Goal: Transaction & Acquisition: Subscribe to service/newsletter

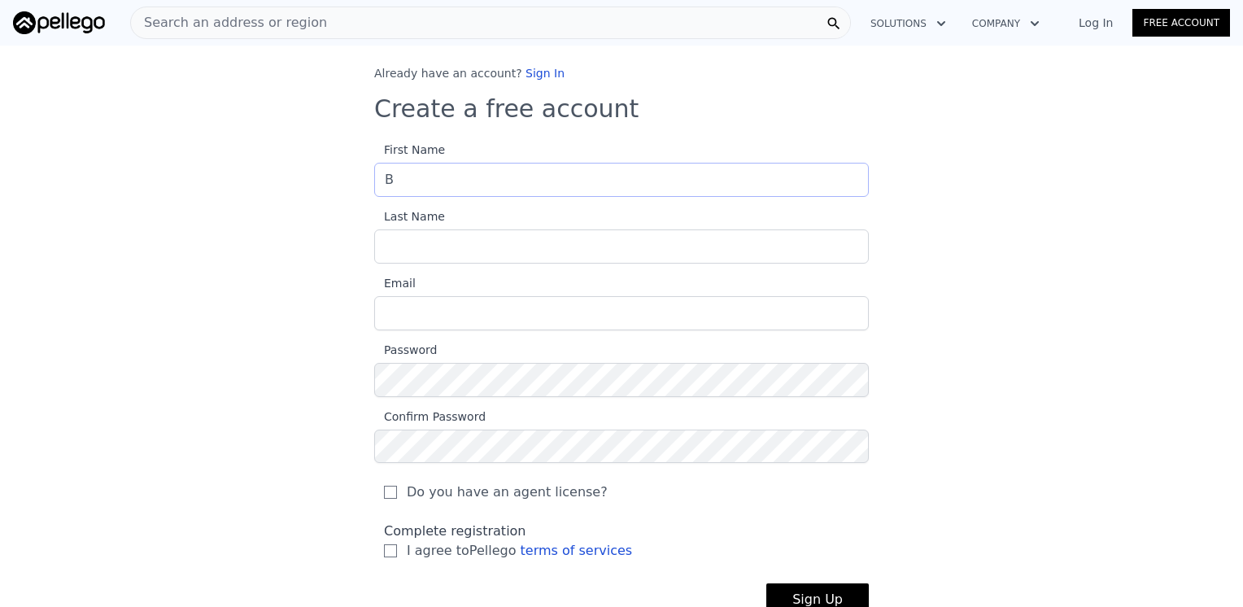
type input "[PERSON_NAME]"
type input "CASTRO"
type input "futuristicdesign10@hotmail.com"
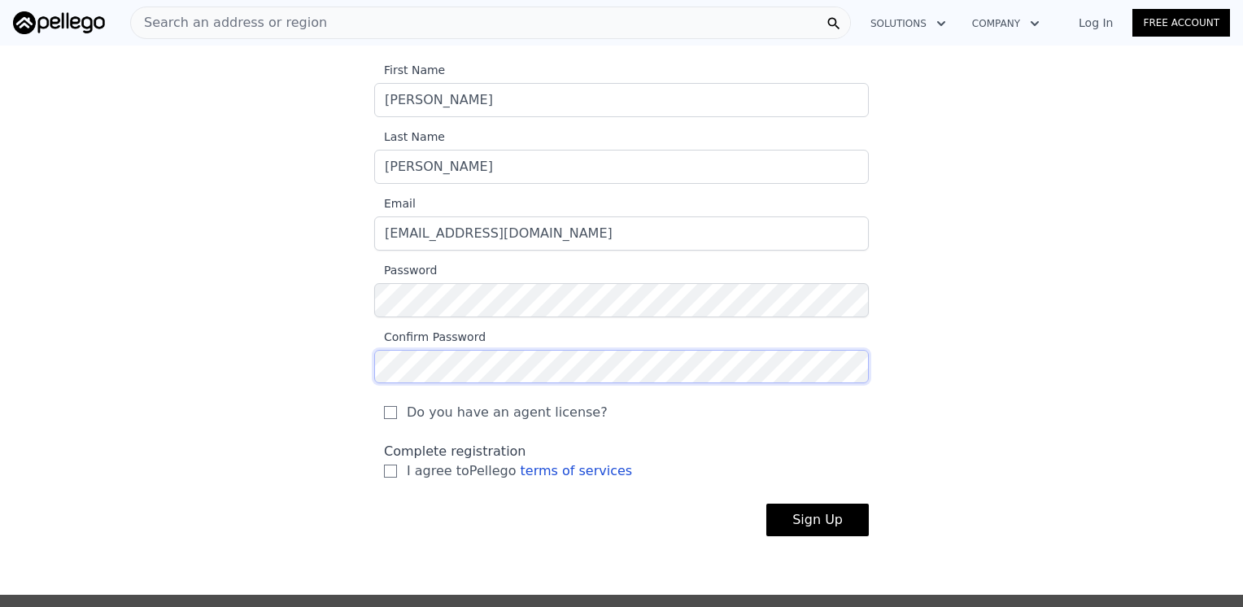
scroll to position [85, 0]
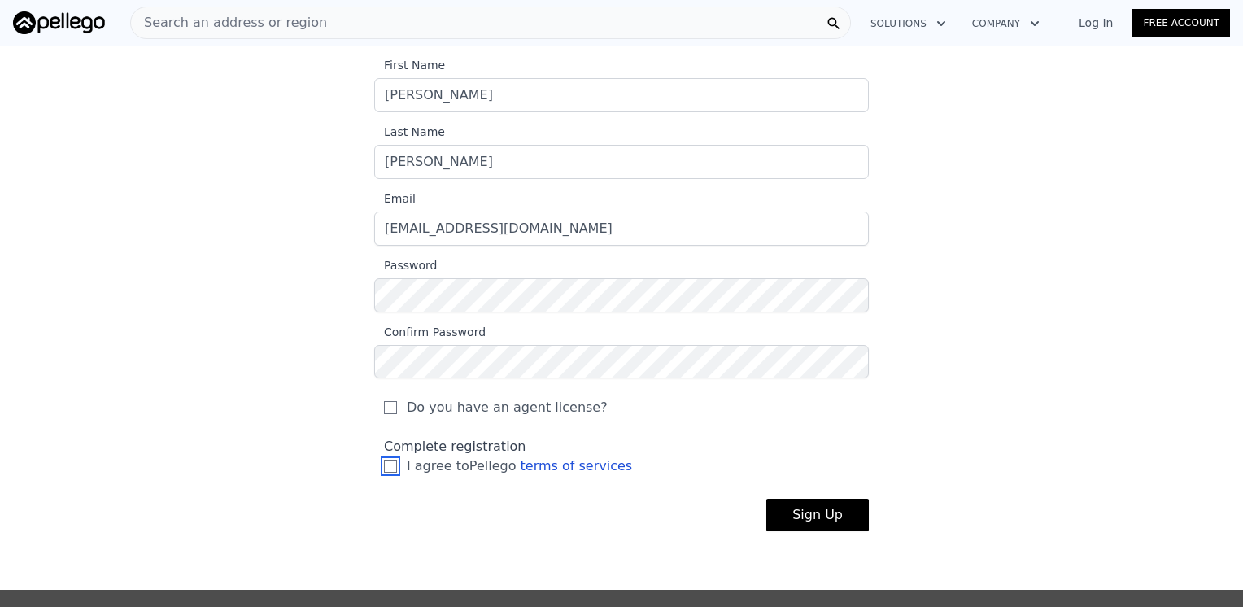
click at [384, 468] on input "I agree to Pellego terms of services" at bounding box center [390, 466] width 13 height 13
checkbox input "true"
click at [839, 517] on button "Sign Up" at bounding box center [817, 515] width 102 height 33
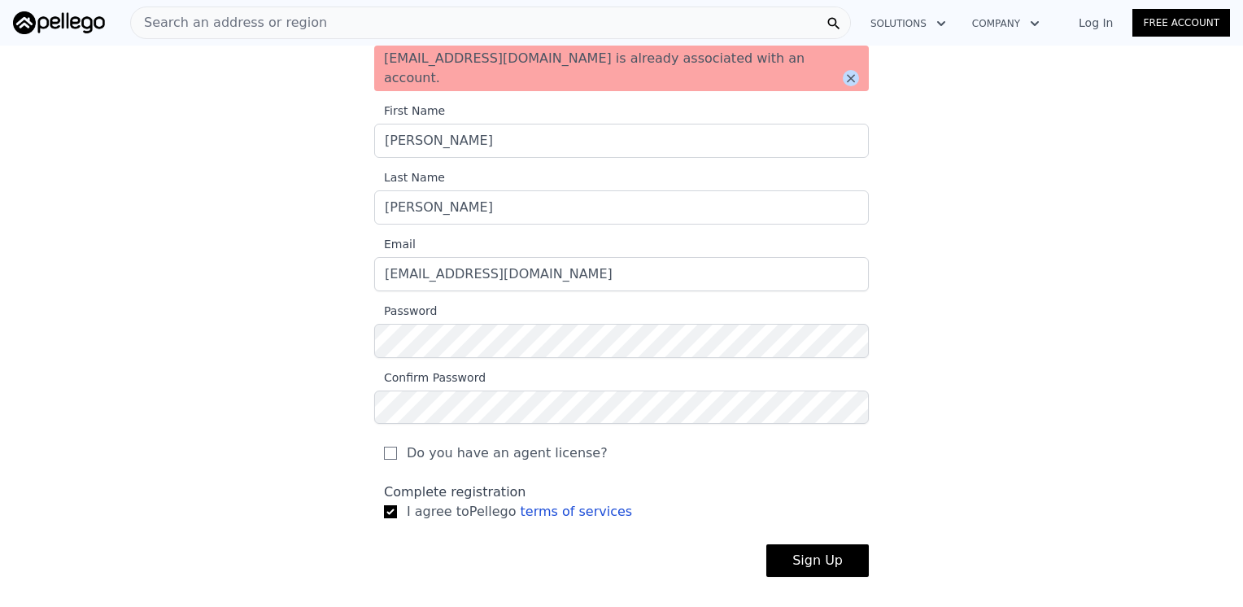
click at [847, 70] on button "×" at bounding box center [851, 78] width 16 height 16
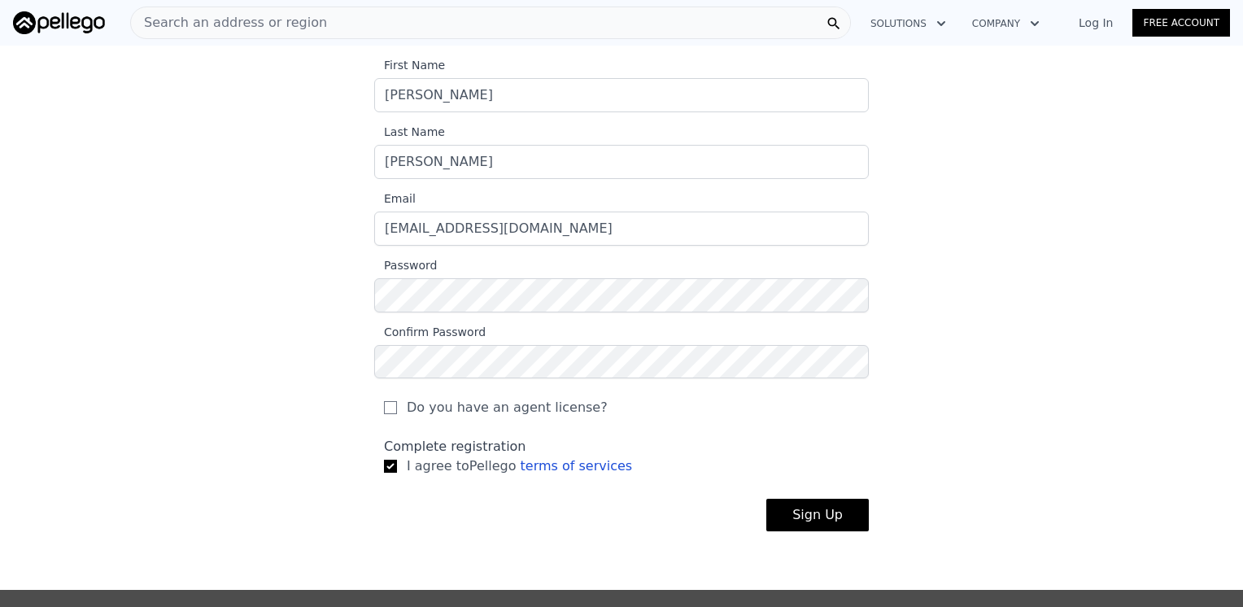
click at [1188, 25] on link "Free Account" at bounding box center [1181, 23] width 98 height 28
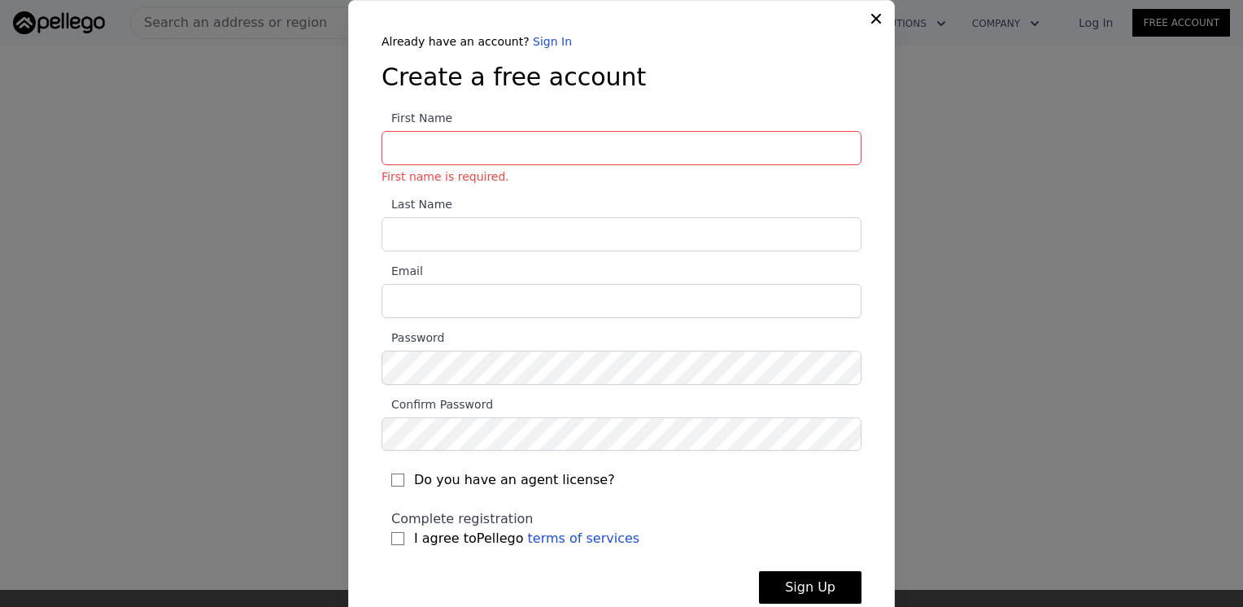
click at [876, 20] on icon at bounding box center [876, 19] width 16 height 16
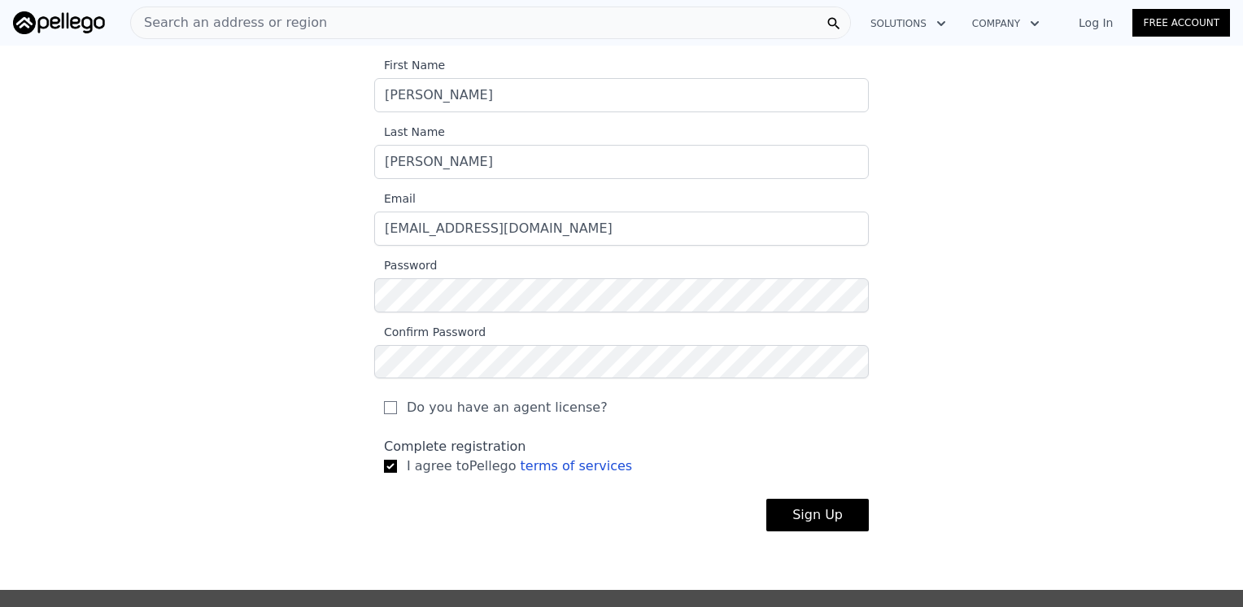
click at [1101, 24] on link "Log In" at bounding box center [1095, 23] width 73 height 16
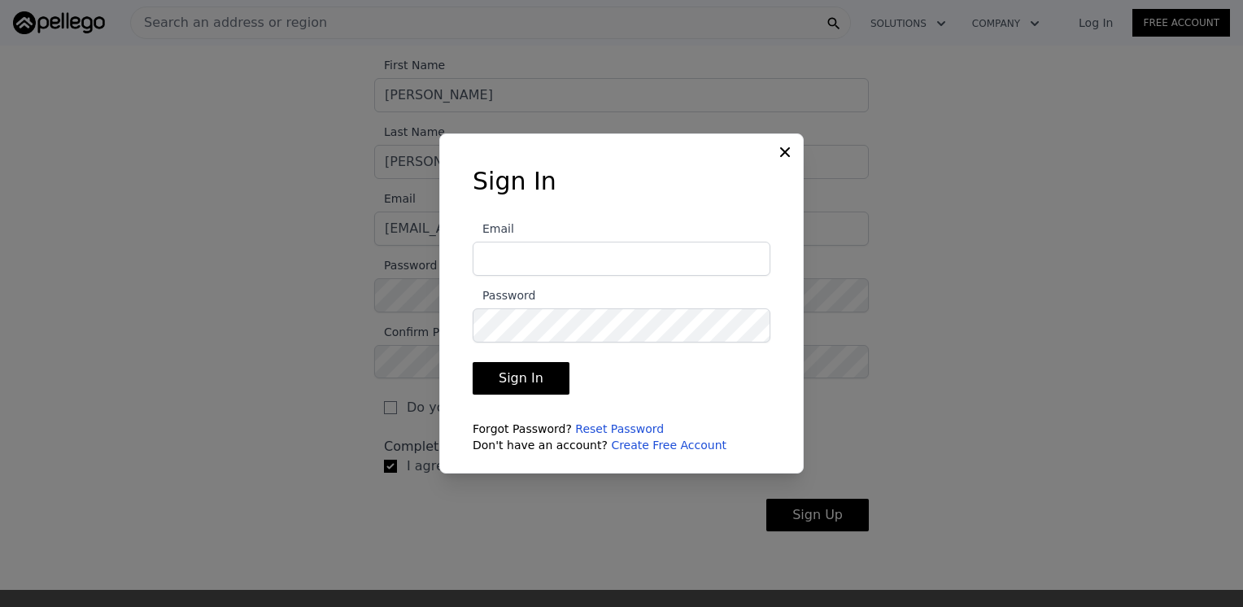
click at [550, 253] on input "Email" at bounding box center [622, 259] width 298 height 34
type input "futuristicdesign10@hotmail.com"
click at [502, 378] on button "Sign In" at bounding box center [521, 378] width 97 height 33
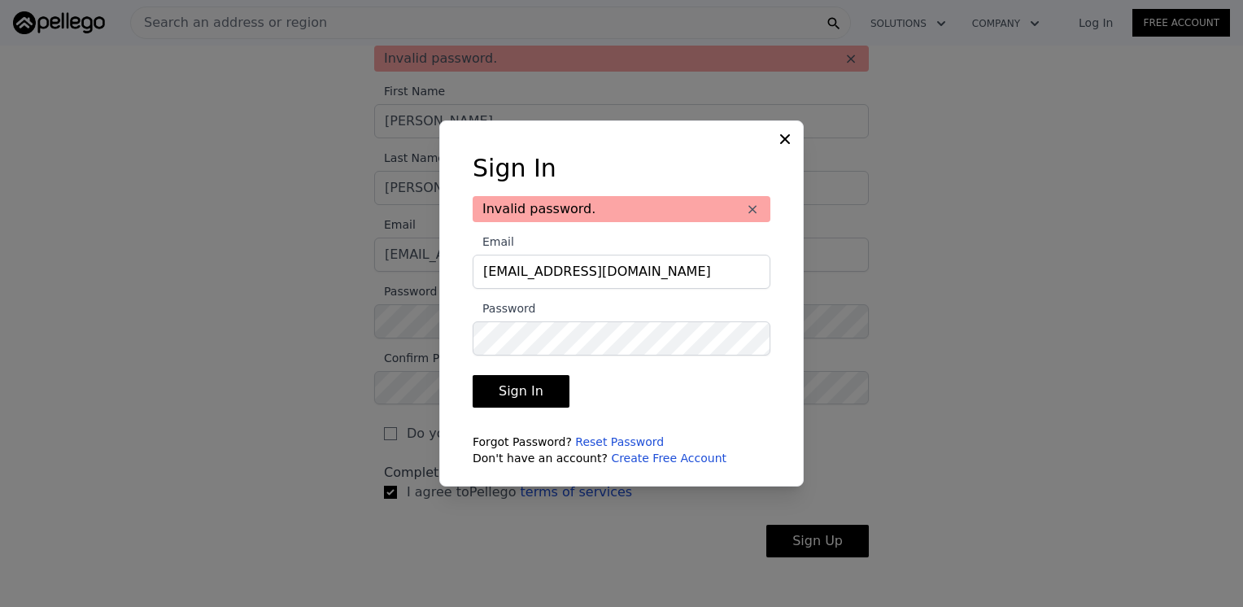
click at [524, 386] on button "Sign In" at bounding box center [521, 391] width 97 height 33
click at [759, 210] on button "×" at bounding box center [752, 209] width 16 height 16
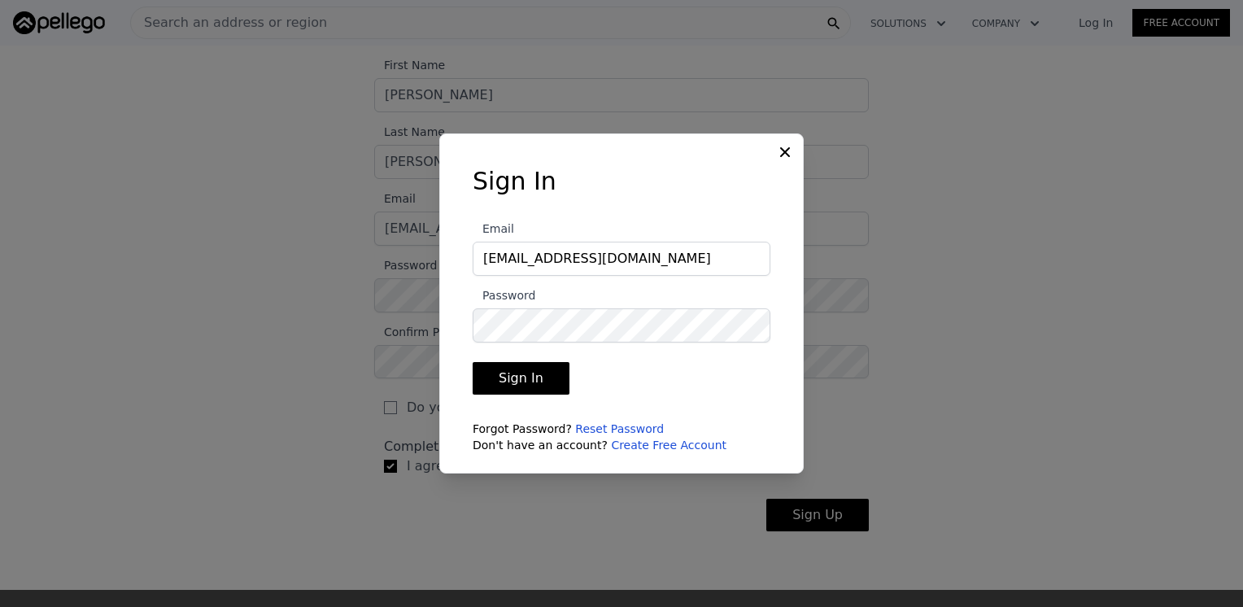
click at [620, 427] on link "Reset Password" at bounding box center [619, 428] width 89 height 13
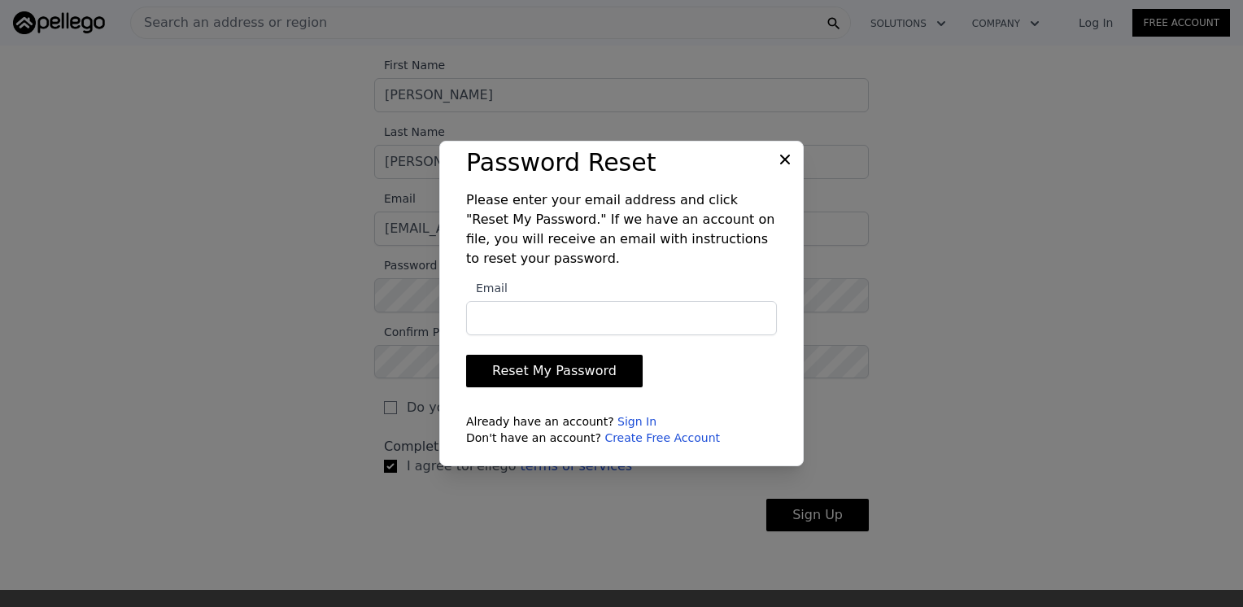
click at [579, 364] on button "Reset My Password" at bounding box center [554, 371] width 176 height 33
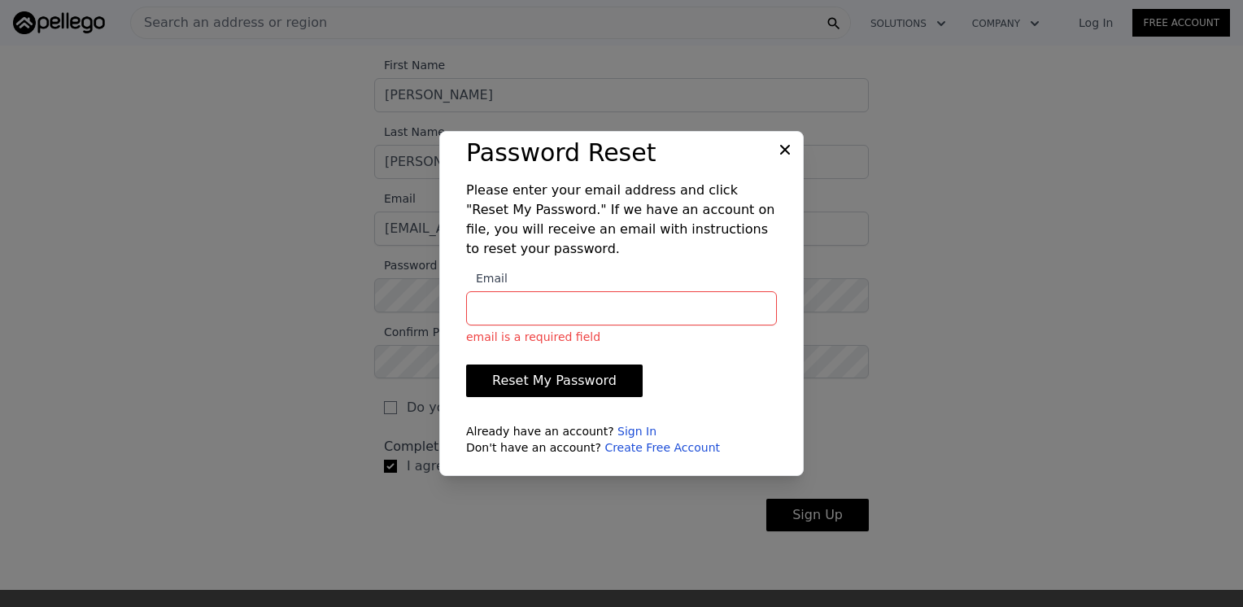
click at [784, 149] on icon at bounding box center [785, 150] width 10 height 10
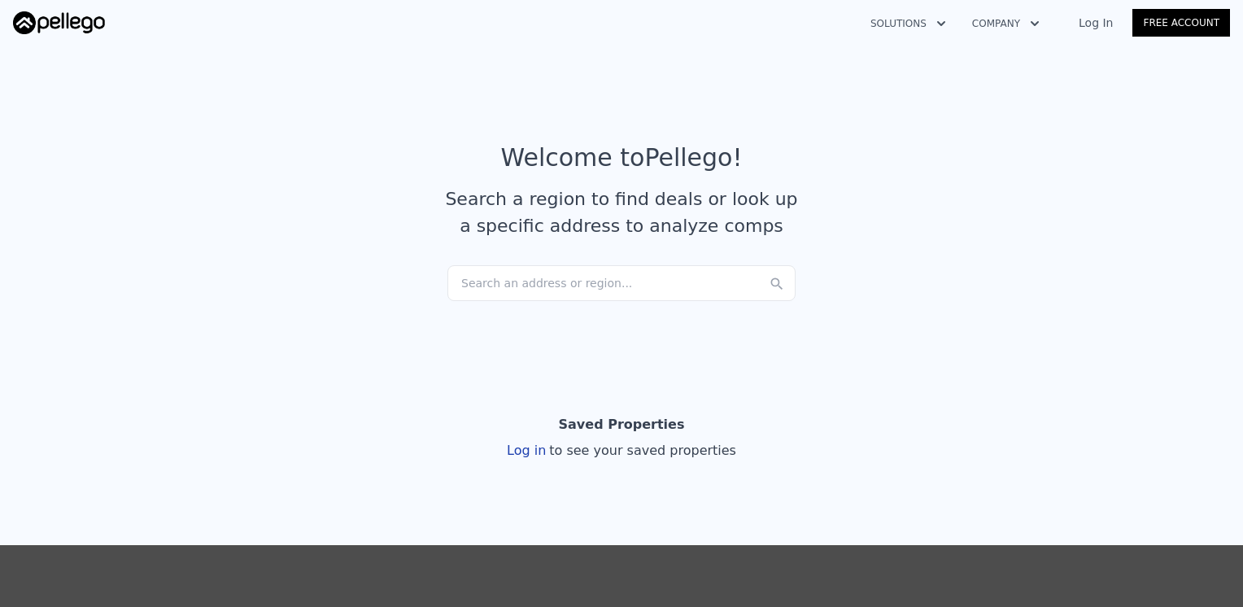
click at [606, 272] on div "Search an address or region..." at bounding box center [621, 283] width 348 height 36
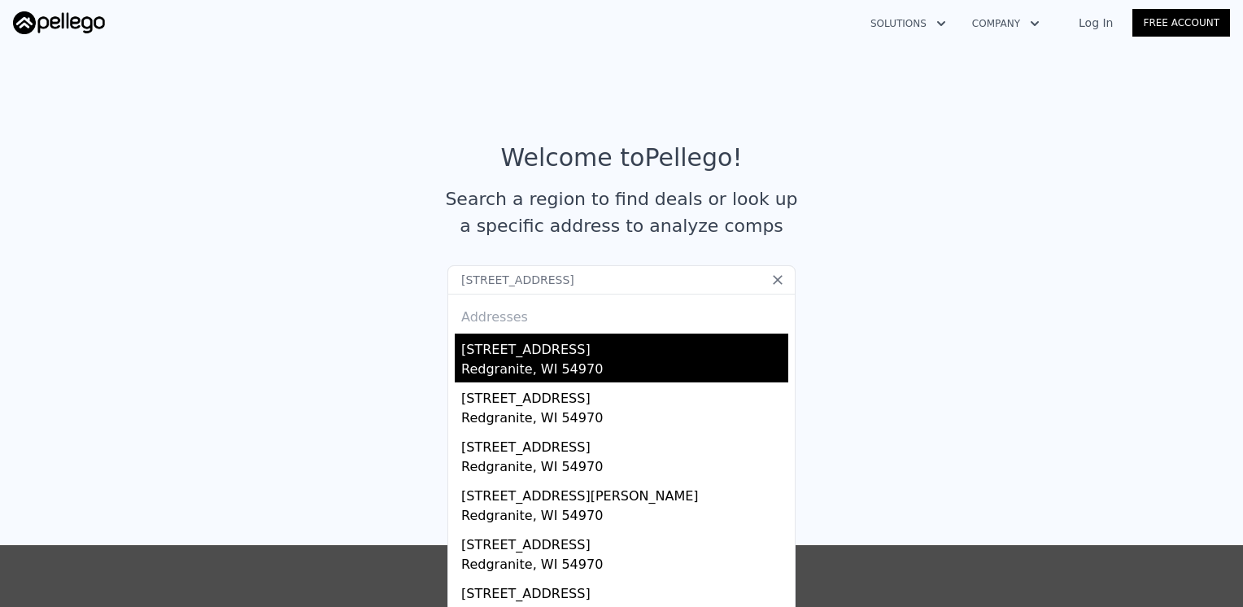
type input "[STREET_ADDRESS]"
click at [669, 353] on div "[STREET_ADDRESS]" at bounding box center [624, 346] width 327 height 26
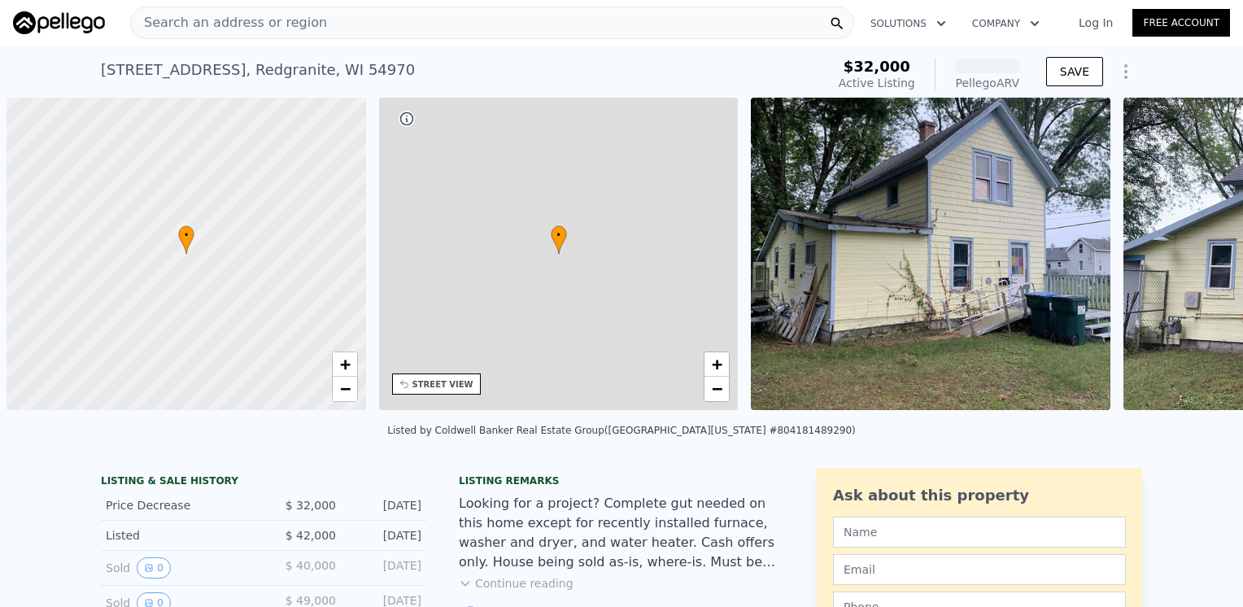
scroll to position [0, 7]
